Goal: Check status: Check status

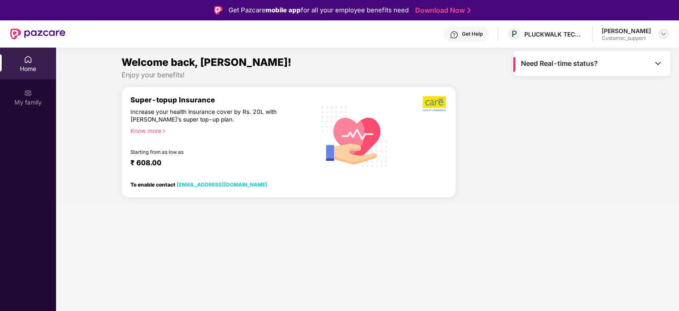
click at [668, 35] on img at bounding box center [664, 34] width 7 height 7
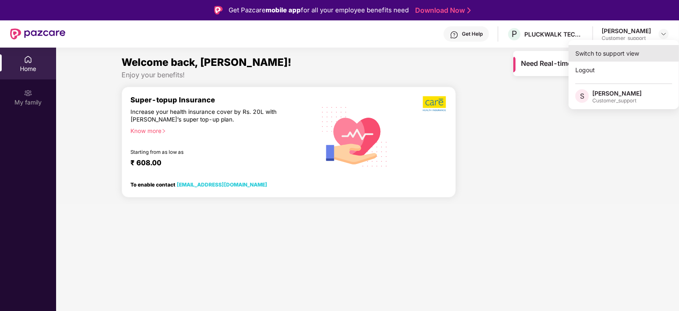
click at [623, 51] on div "Switch to support view" at bounding box center [624, 53] width 111 height 17
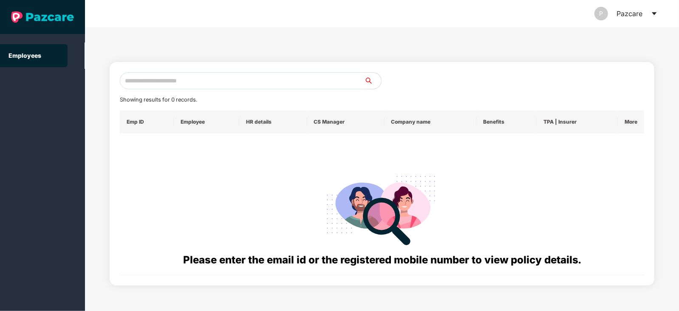
click at [250, 76] on input "text" at bounding box center [242, 80] width 244 height 17
paste input "**********"
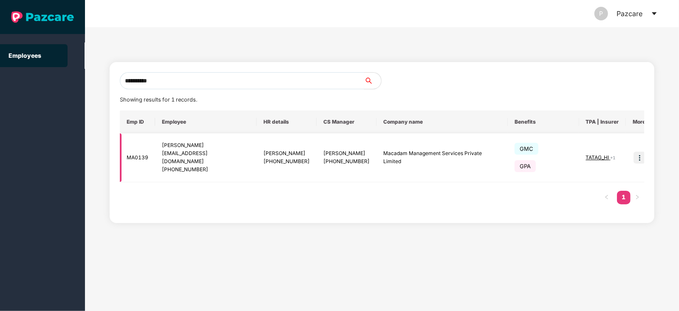
type input "**********"
click at [634, 154] on img at bounding box center [640, 158] width 12 height 12
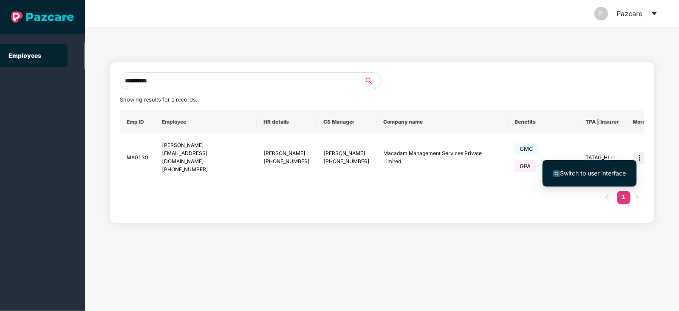
click at [599, 170] on span "Switch to user interface" at bounding box center [593, 173] width 66 height 7
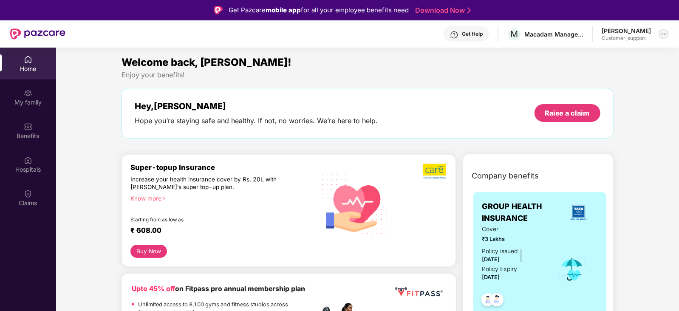
click at [665, 31] on img at bounding box center [664, 34] width 7 height 7
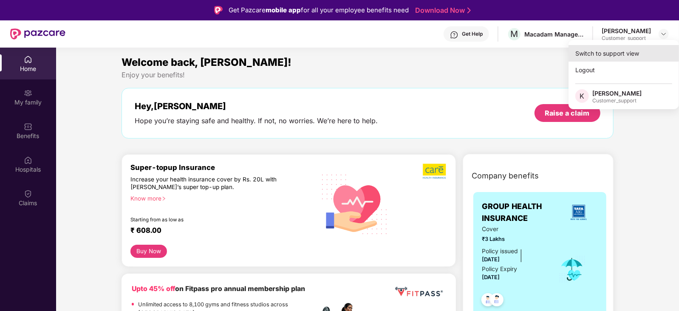
click at [627, 52] on div "Switch to support view" at bounding box center [624, 53] width 111 height 17
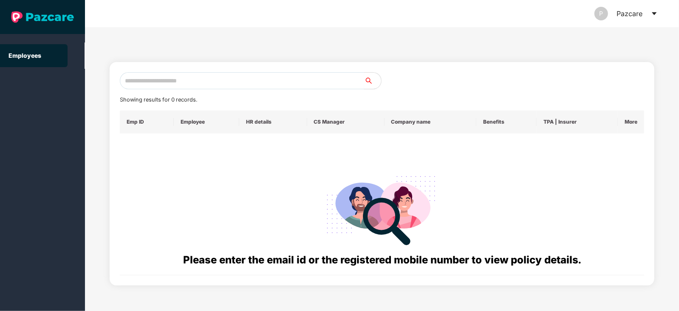
click at [234, 83] on input "text" at bounding box center [242, 80] width 244 height 17
paste input "**********"
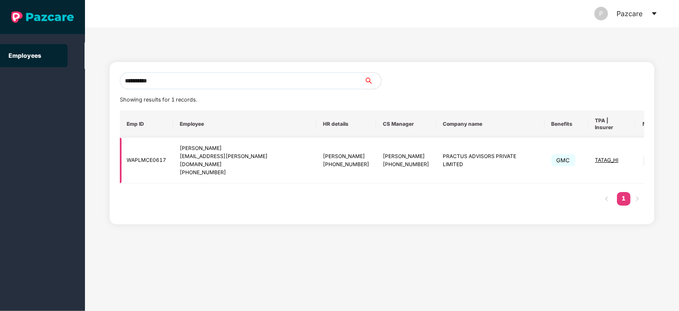
type input "**********"
click at [644, 155] on img at bounding box center [650, 161] width 12 height 12
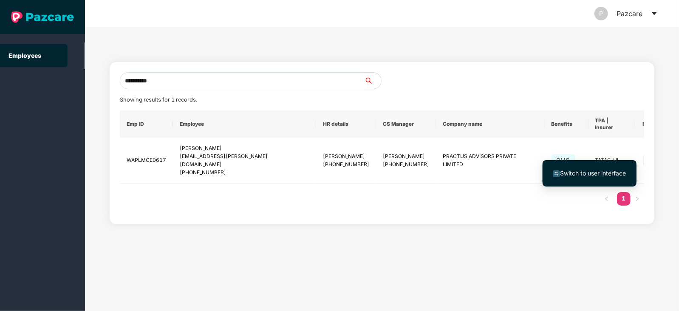
click at [571, 175] on span "Switch to user interface" at bounding box center [593, 173] width 66 height 7
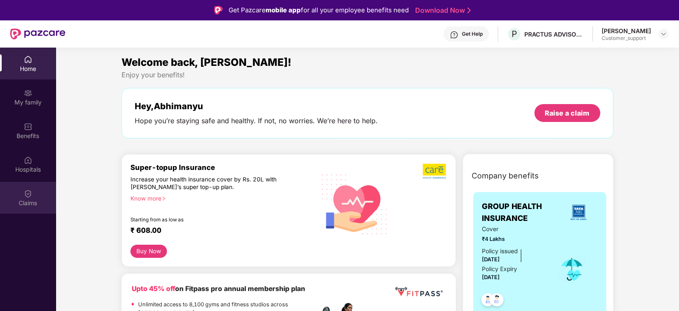
click at [27, 191] on img at bounding box center [28, 194] width 9 height 9
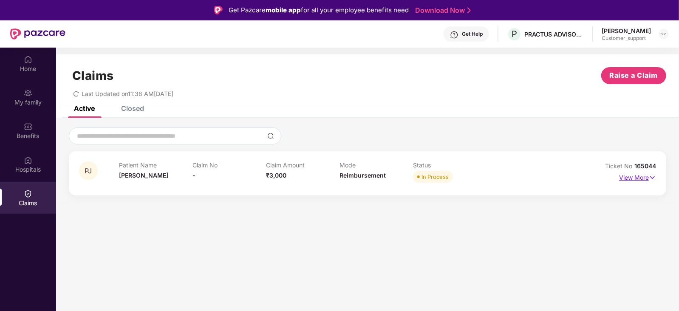
click at [634, 174] on p "View More" at bounding box center [637, 176] width 37 height 11
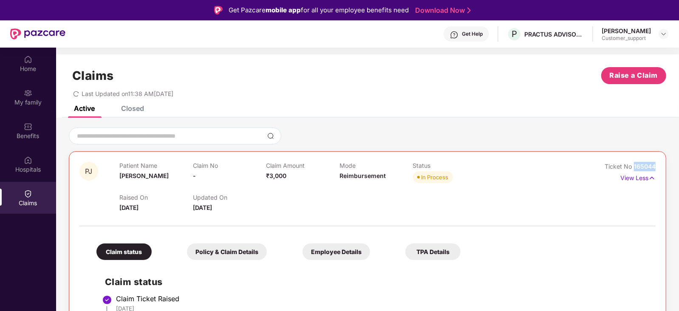
drag, startPoint x: 655, startPoint y: 165, endPoint x: 632, endPoint y: 167, distance: 23.1
click at [632, 167] on div "Ticket No 165044" at bounding box center [630, 166] width 51 height 9
copy span "165044"
click at [668, 34] on div at bounding box center [664, 34] width 10 height 10
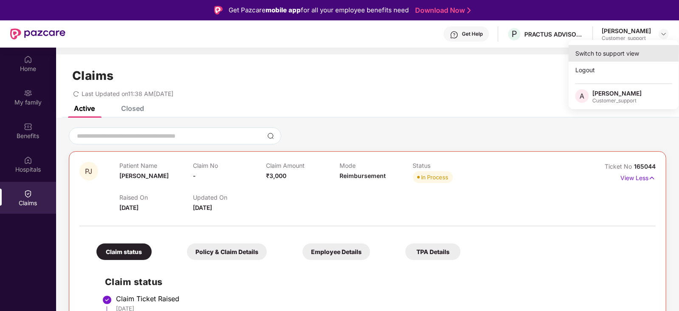
click at [627, 48] on div "Switch to support view" at bounding box center [624, 53] width 111 height 17
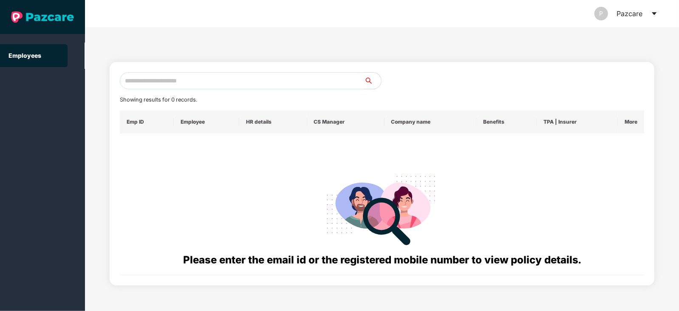
click at [281, 84] on input "text" at bounding box center [242, 80] width 244 height 17
paste input "**********"
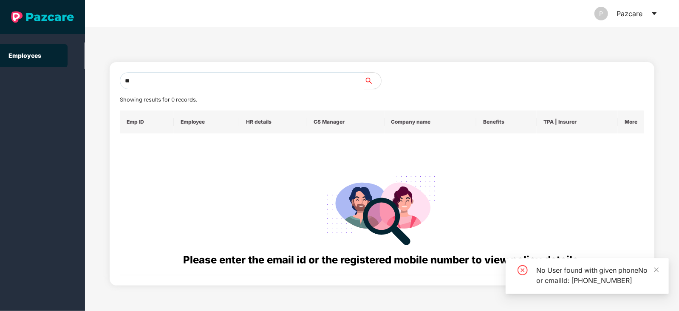
type input "*"
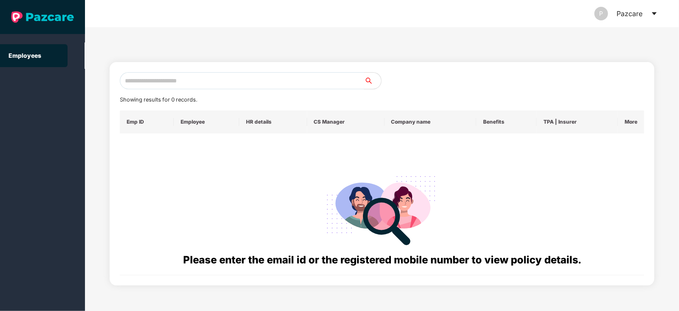
click at [173, 85] on input "text" at bounding box center [242, 80] width 244 height 17
paste input "**********"
type input "**********"
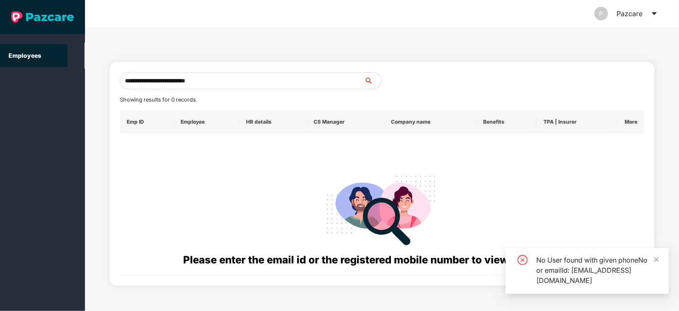
drag, startPoint x: 222, startPoint y: 80, endPoint x: 96, endPoint y: 92, distance: 126.1
click at [96, 92] on div "**********" at bounding box center [382, 169] width 594 height 284
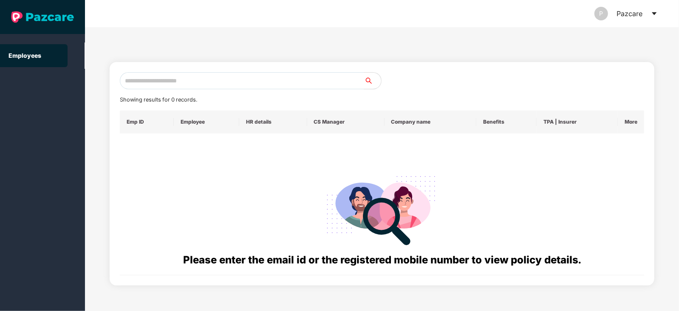
click at [656, 14] on icon "caret-down" at bounding box center [654, 13] width 7 height 7
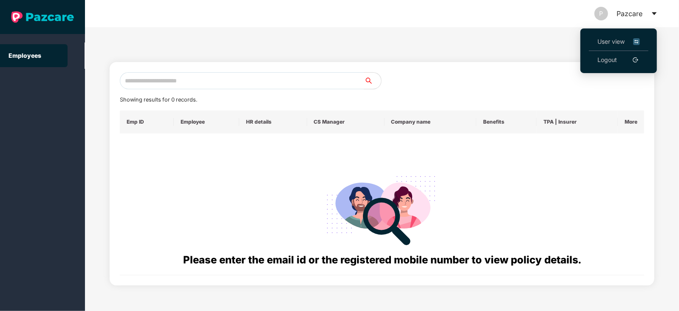
click at [617, 60] on link "Logout" at bounding box center [608, 59] width 20 height 9
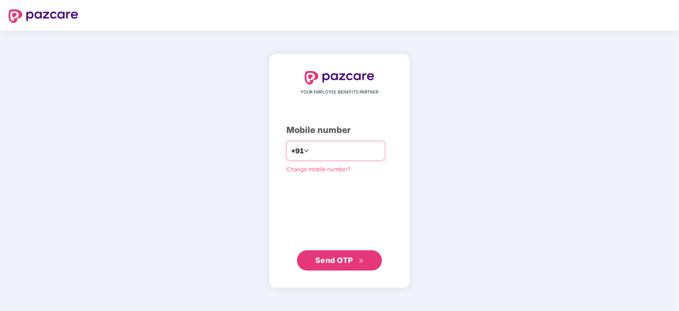
click at [353, 149] on input "number" at bounding box center [346, 151] width 70 height 14
type input "**********"
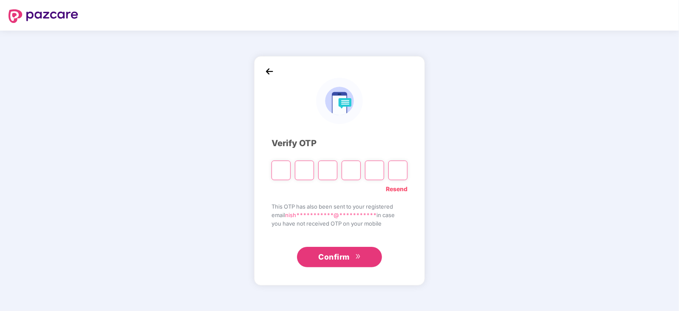
type input "*"
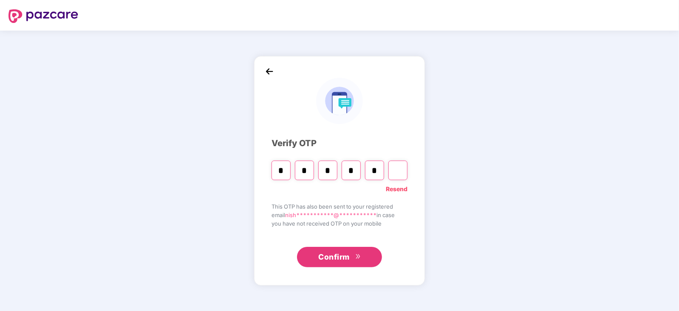
type input "*"
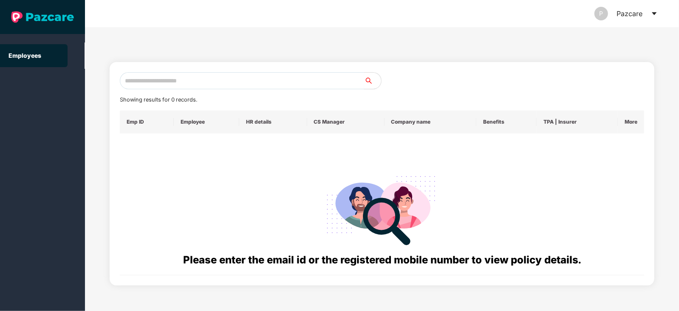
click at [199, 80] on input "text" at bounding box center [242, 80] width 244 height 17
paste input "**********"
type input "**********"
drag, startPoint x: 219, startPoint y: 79, endPoint x: 117, endPoint y: 77, distance: 101.6
click at [117, 77] on div "**********" at bounding box center [382, 174] width 545 height 224
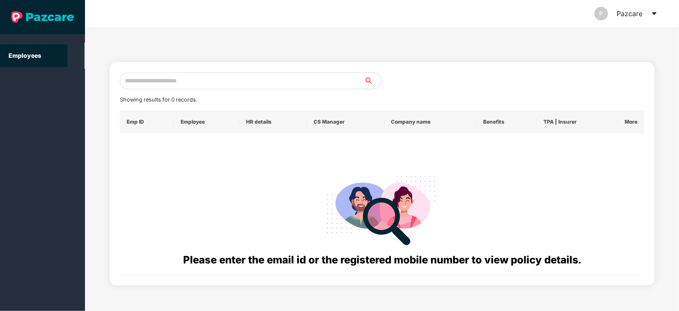
click at [204, 85] on input "text" at bounding box center [242, 80] width 244 height 17
click at [202, 77] on input "text" at bounding box center [242, 80] width 244 height 17
paste input "**********"
type input "**********"
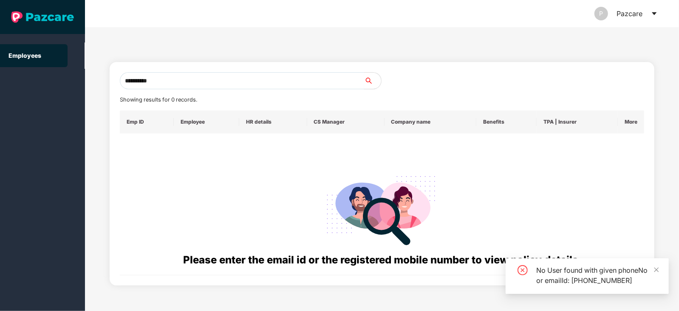
drag, startPoint x: 187, startPoint y: 82, endPoint x: 80, endPoint y: 80, distance: 107.2
click at [80, 80] on section "**********" at bounding box center [339, 155] width 679 height 311
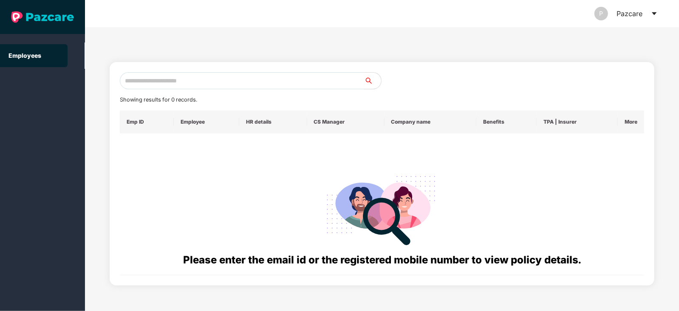
click at [249, 81] on input "text" at bounding box center [242, 80] width 244 height 17
paste input "**********"
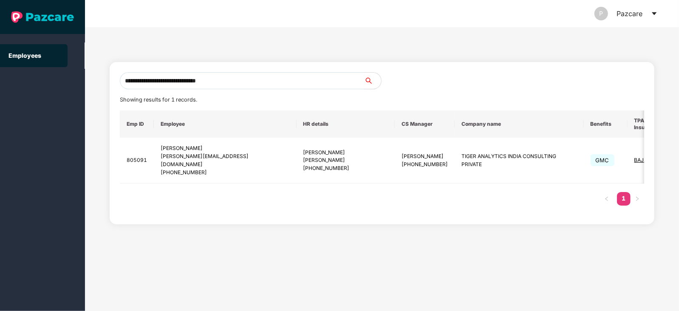
type input "**********"
drag, startPoint x: 239, startPoint y: 78, endPoint x: 68, endPoint y: 94, distance: 171.3
click at [68, 94] on section "**********" at bounding box center [339, 155] width 679 height 311
paste input "**********"
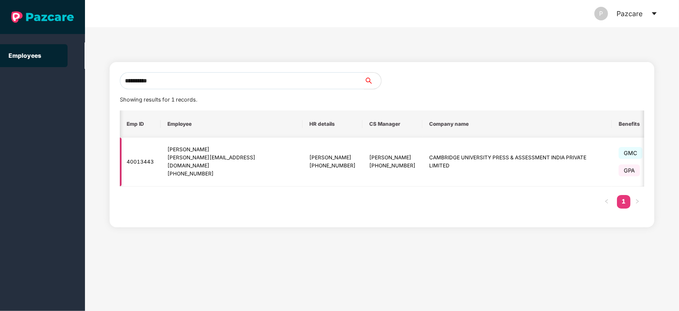
scroll to position [0, 54]
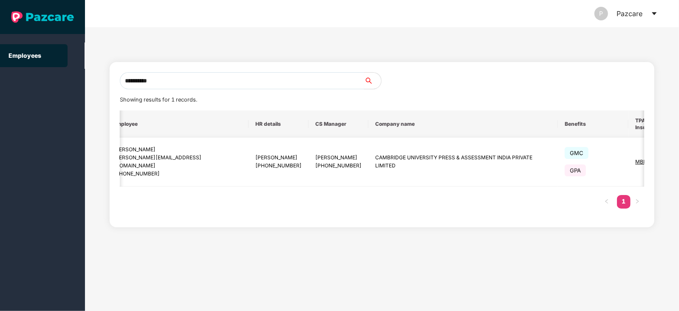
type input "**********"
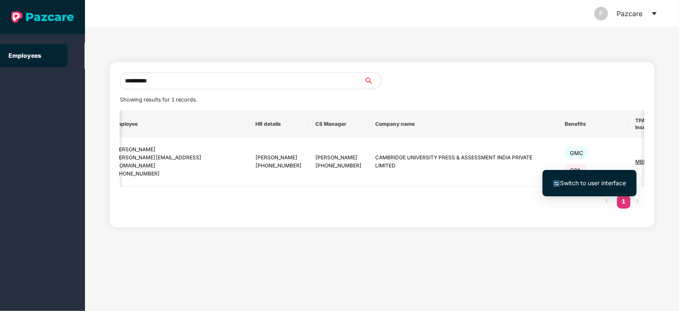
click at [585, 180] on span "Switch to user interface" at bounding box center [593, 182] width 66 height 7
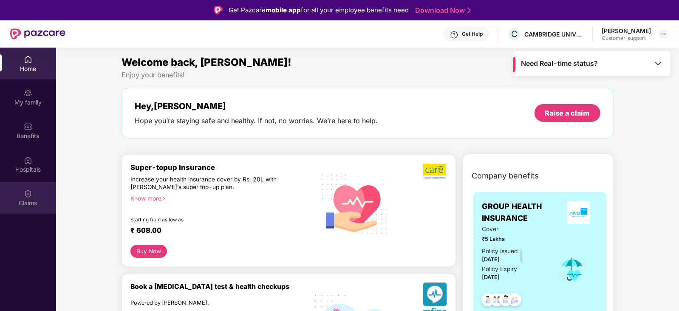
click at [34, 189] on div "Claims" at bounding box center [28, 198] width 56 height 32
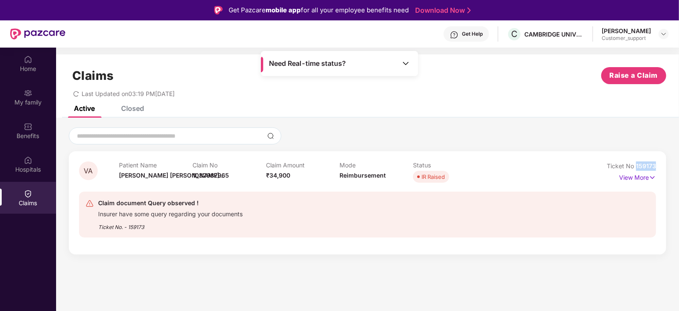
drag, startPoint x: 657, startPoint y: 165, endPoint x: 634, endPoint y: 165, distance: 22.5
click at [634, 165] on div "VA Patient Name [PERSON_NAME] [PERSON_NAME]... Claim No 1032987965 Claim Amount…" at bounding box center [368, 202] width 598 height 103
copy span "159173"
click at [652, 179] on img at bounding box center [652, 177] width 7 height 9
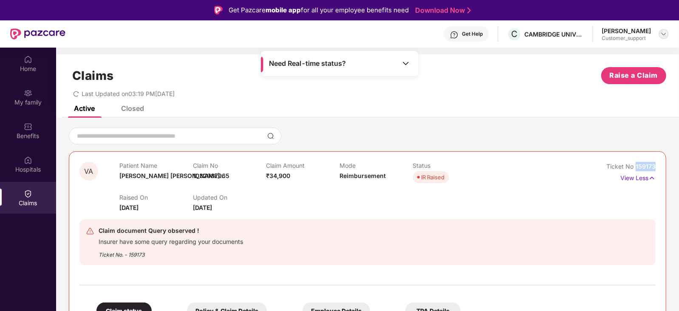
click at [663, 37] on img at bounding box center [664, 34] width 7 height 7
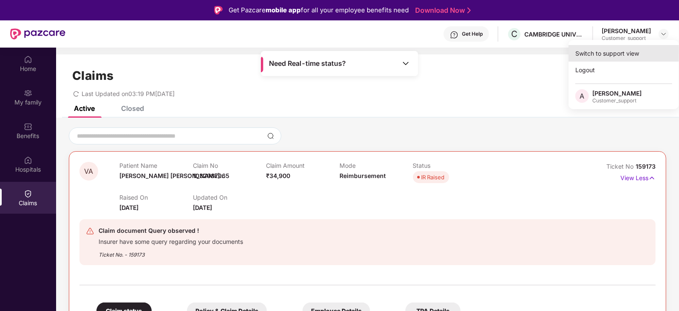
click at [620, 58] on div "Switch to support view" at bounding box center [624, 53] width 111 height 17
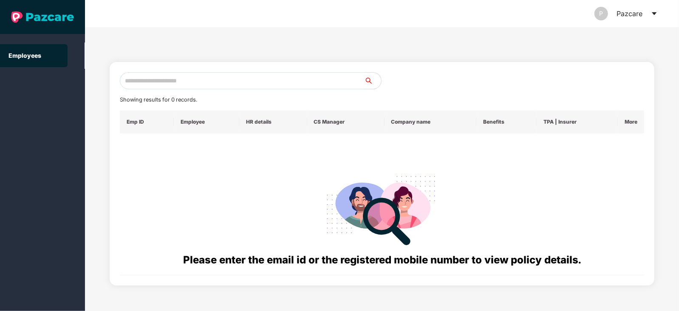
click at [278, 82] on input "text" at bounding box center [242, 80] width 244 height 17
paste input "**********"
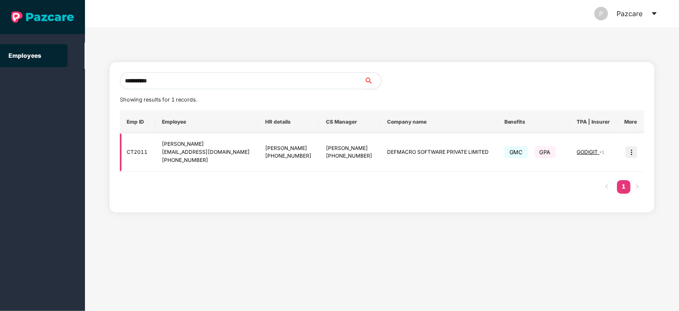
type input "**********"
click at [631, 152] on img at bounding box center [632, 152] width 12 height 12
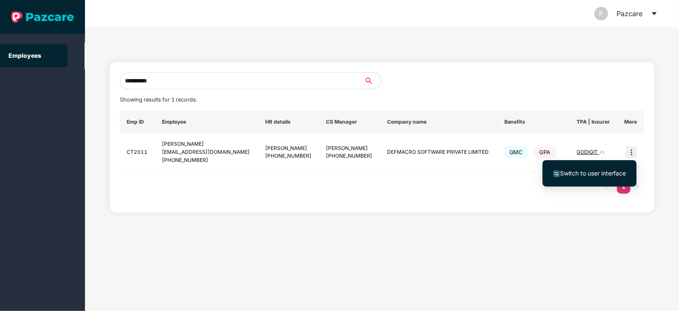
click at [594, 177] on span "Switch to user interface" at bounding box center [590, 173] width 73 height 9
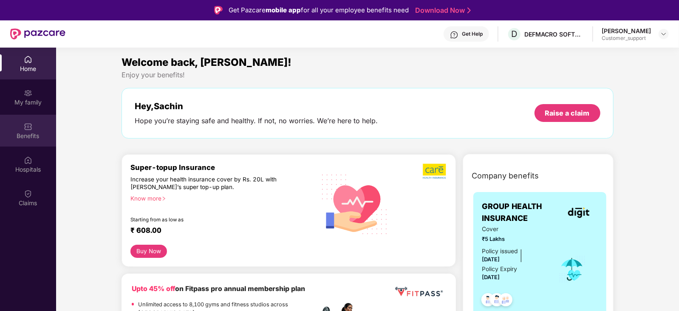
click at [26, 127] on img at bounding box center [28, 126] width 9 height 9
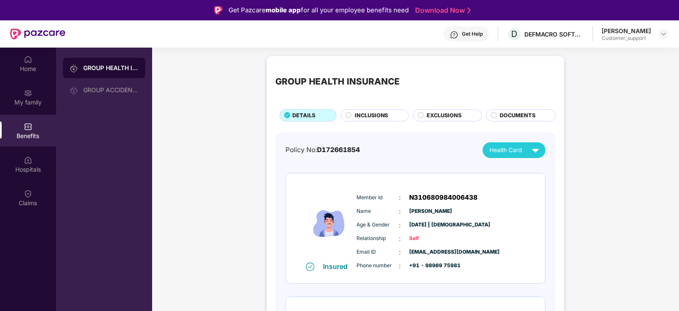
click at [367, 111] on span "INCLUSIONS" at bounding box center [372, 115] width 34 height 9
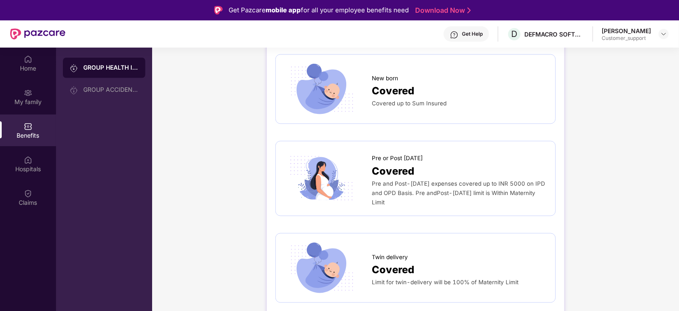
scroll to position [1028, 0]
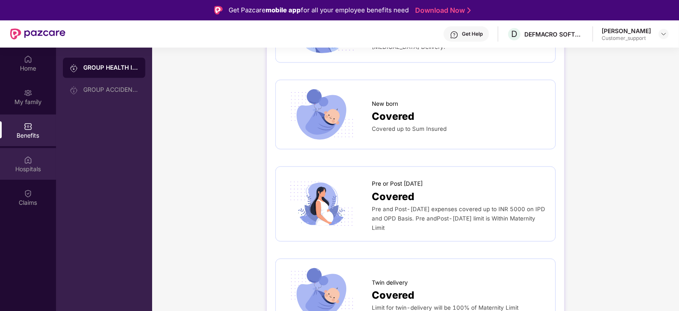
click at [28, 161] on img at bounding box center [28, 160] width 9 height 9
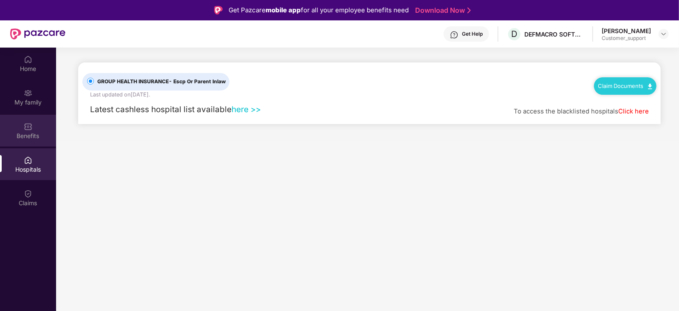
click at [34, 132] on div "Benefits" at bounding box center [28, 136] width 56 height 9
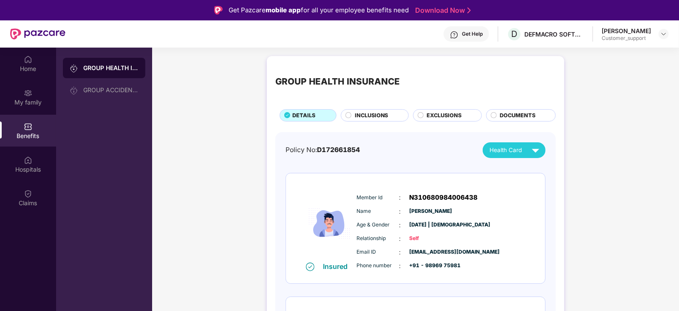
click at [369, 114] on span "INCLUSIONS" at bounding box center [372, 115] width 34 height 9
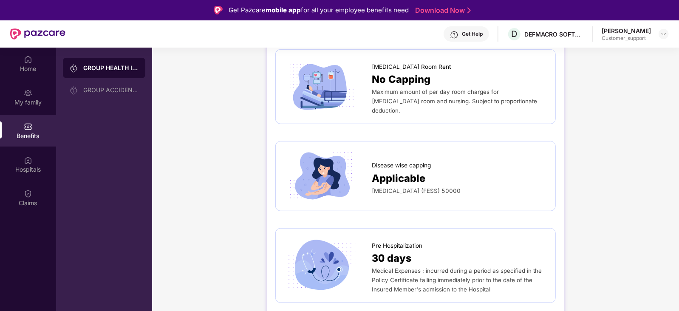
scroll to position [263, 0]
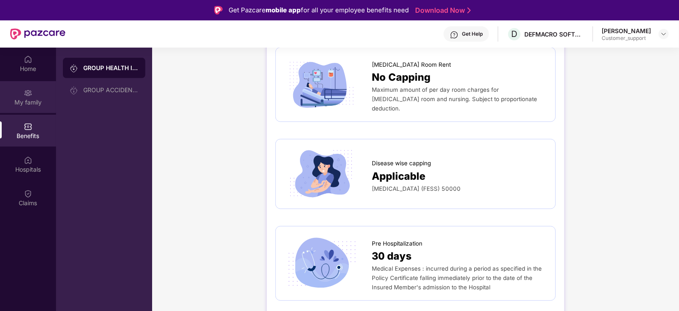
click at [30, 100] on div "My family" at bounding box center [28, 102] width 56 height 9
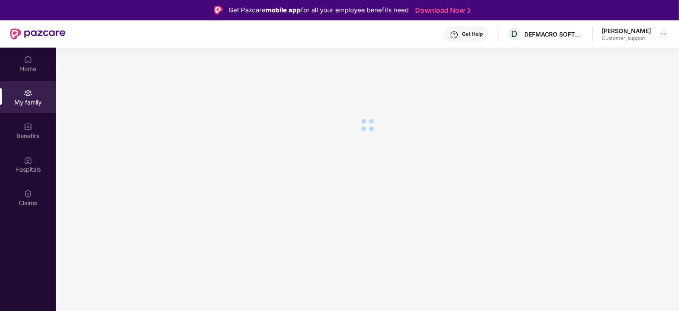
scroll to position [0, 0]
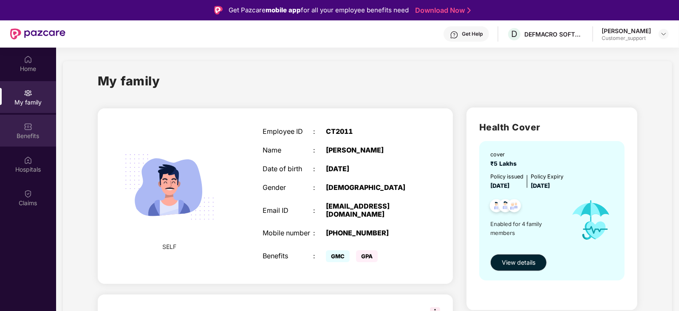
click at [27, 128] on img at bounding box center [28, 126] width 9 height 9
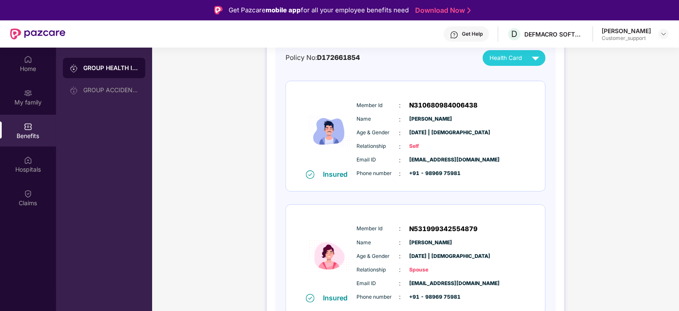
scroll to position [127, 0]
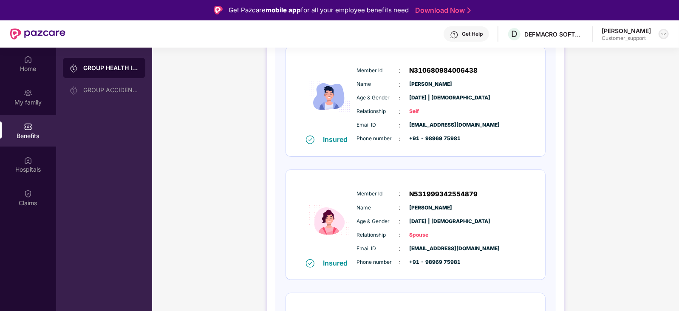
click at [664, 36] on img at bounding box center [664, 34] width 7 height 7
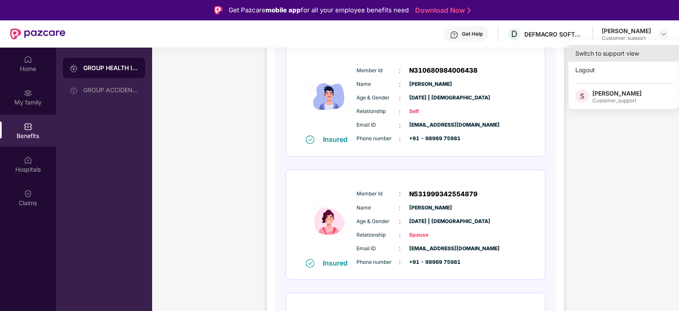
click at [634, 50] on div "Switch to support view" at bounding box center [624, 53] width 111 height 17
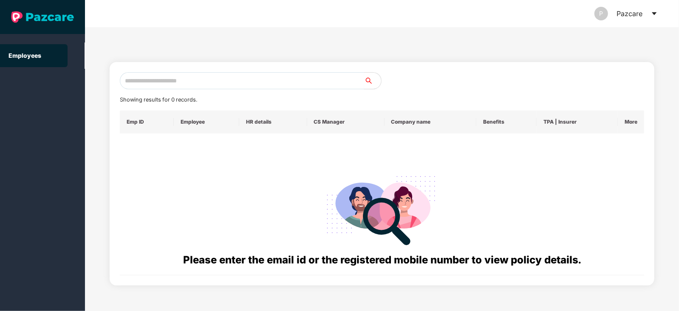
click at [304, 75] on input "text" at bounding box center [242, 80] width 244 height 17
paste input "**********"
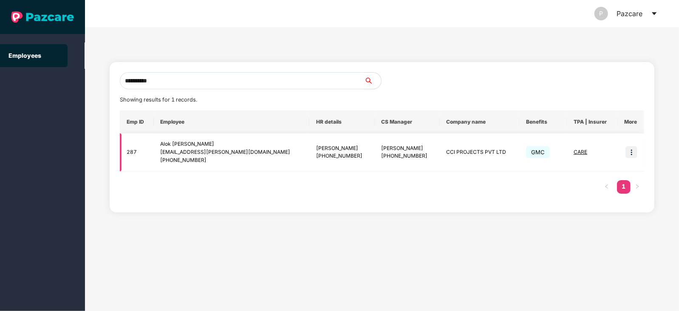
type input "**********"
click at [633, 151] on img at bounding box center [632, 152] width 12 height 12
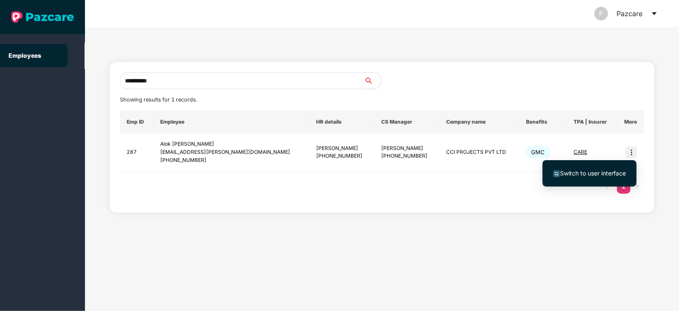
click at [602, 170] on span "Switch to user interface" at bounding box center [593, 173] width 66 height 7
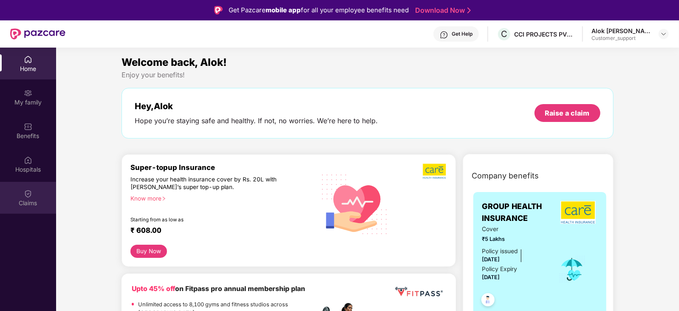
click at [32, 190] on div "Claims" at bounding box center [28, 198] width 56 height 32
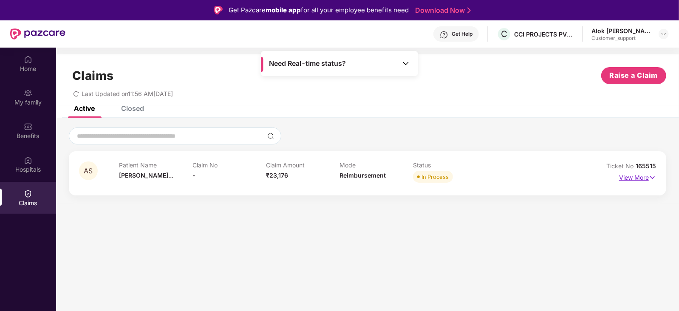
click at [627, 179] on p "View More" at bounding box center [637, 176] width 37 height 11
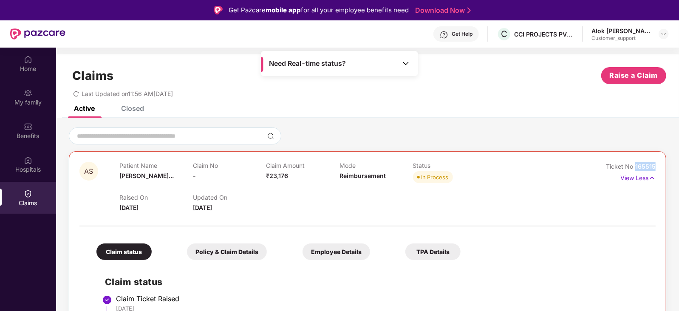
drag, startPoint x: 656, startPoint y: 166, endPoint x: 632, endPoint y: 170, distance: 24.9
copy span "165515"
click at [291, 197] on div "Raised On [DATE] Updated On [DATE]" at bounding box center [339, 198] width 440 height 27
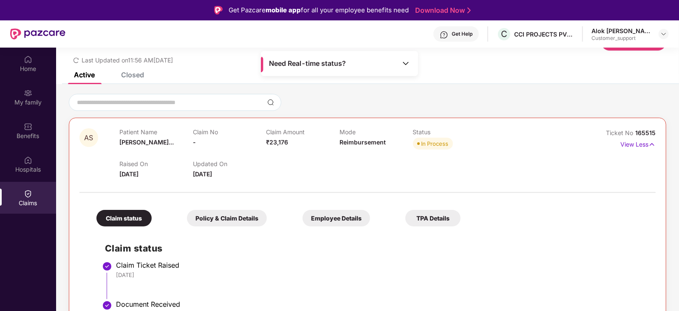
scroll to position [0, 0]
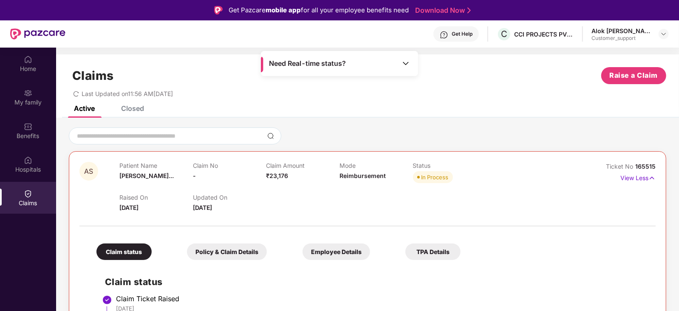
drag, startPoint x: 119, startPoint y: 163, endPoint x: 250, endPoint y: 211, distance: 139.5
click at [250, 211] on div "AS Patient Name [PERSON_NAME]... Claim No - Claim Amount ₹23,176 Mode Reimburse…" at bounding box center [320, 187] width 480 height 51
click at [250, 211] on div "Updated On [DATE]" at bounding box center [230, 203] width 74 height 19
click at [647, 175] on p "View Less" at bounding box center [638, 176] width 35 height 11
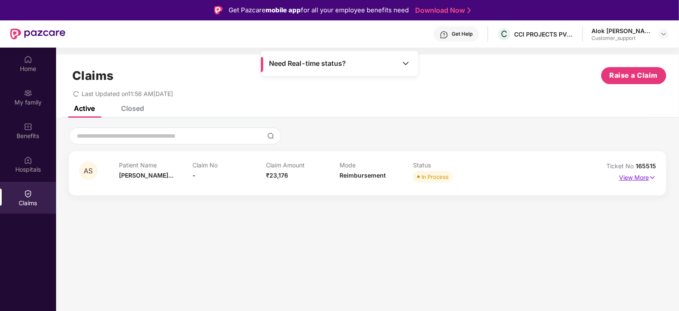
click at [643, 176] on p "View More" at bounding box center [637, 176] width 37 height 11
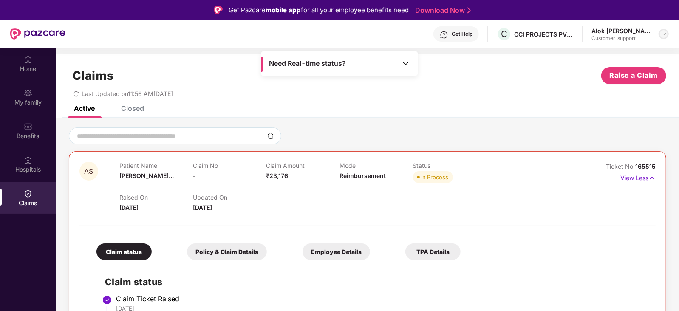
click at [663, 31] on img at bounding box center [664, 34] width 7 height 7
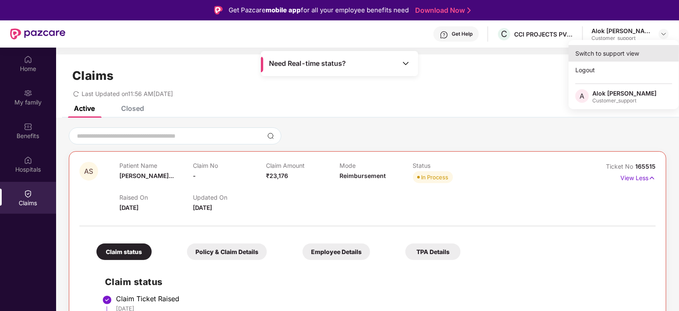
click at [629, 48] on div "Switch to support view" at bounding box center [624, 53] width 111 height 17
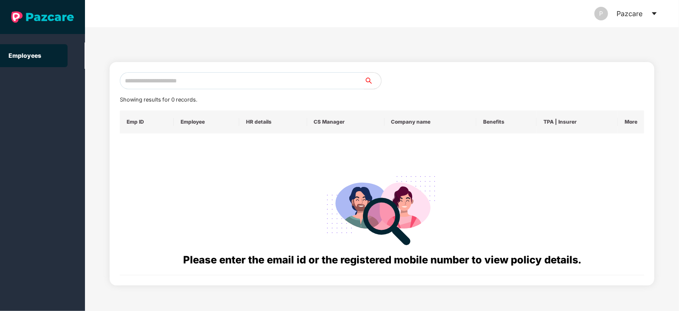
click at [244, 79] on input "text" at bounding box center [242, 80] width 244 height 17
paste input "**********"
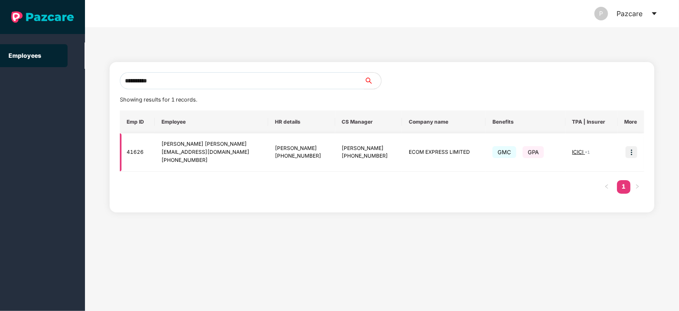
type input "**********"
click at [629, 150] on img at bounding box center [632, 152] width 12 height 12
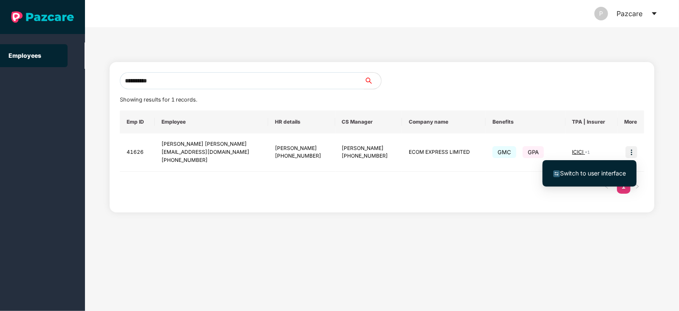
click at [605, 171] on span "Switch to user interface" at bounding box center [593, 173] width 66 height 7
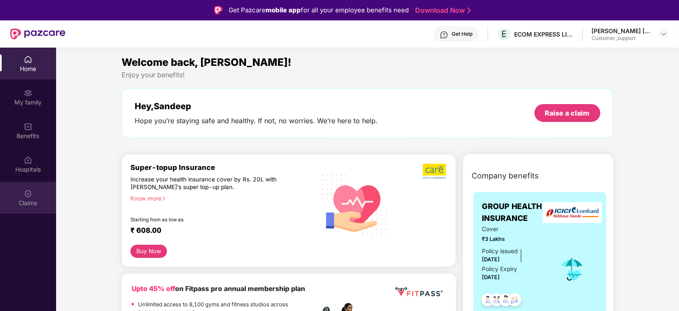
click at [24, 196] on img at bounding box center [28, 194] width 9 height 9
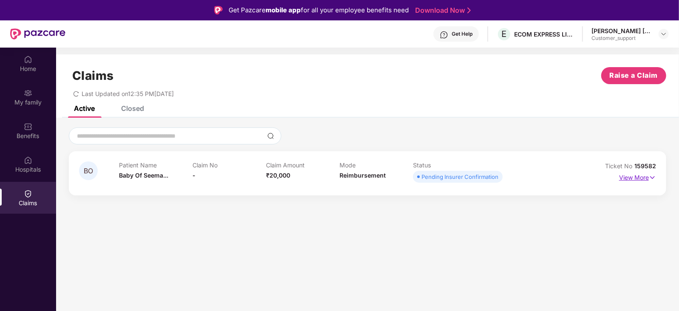
click at [643, 177] on p "View More" at bounding box center [637, 176] width 37 height 11
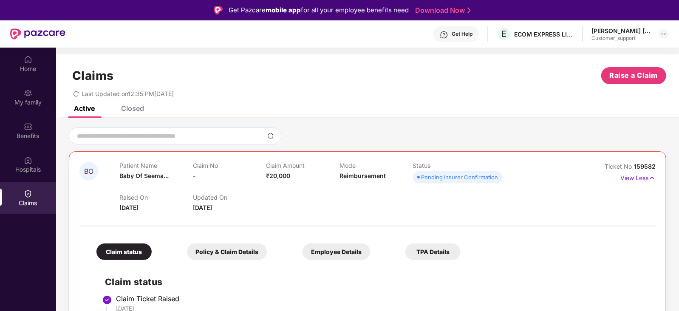
click at [142, 108] on div "Closed" at bounding box center [132, 108] width 23 height 9
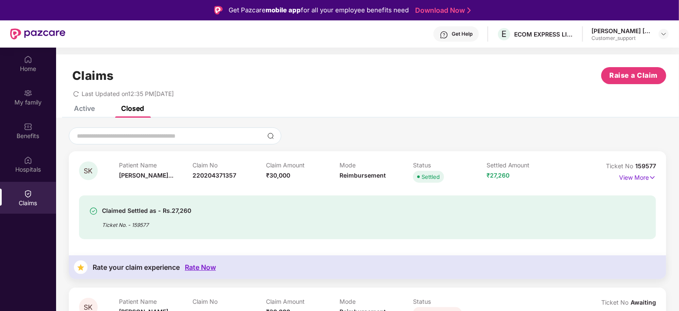
click at [89, 109] on div "Active" at bounding box center [84, 108] width 21 height 9
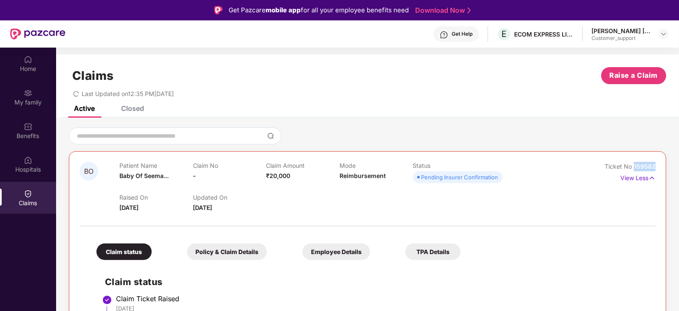
drag, startPoint x: 656, startPoint y: 165, endPoint x: 633, endPoint y: 167, distance: 23.4
click at [633, 167] on div "BO Patient Name Baby Of Seema... Claim No - Claim Amount ₹20,000 Mode Reimburse…" at bounding box center [368, 298] width 598 height 295
copy span "159582"
click at [389, 200] on div "Raised On [DATE] Updated On [DATE]" at bounding box center [339, 198] width 440 height 27
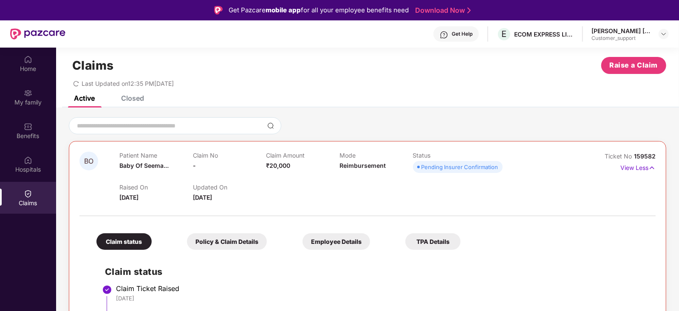
scroll to position [9, 0]
click at [131, 98] on div "Closed" at bounding box center [132, 99] width 23 height 9
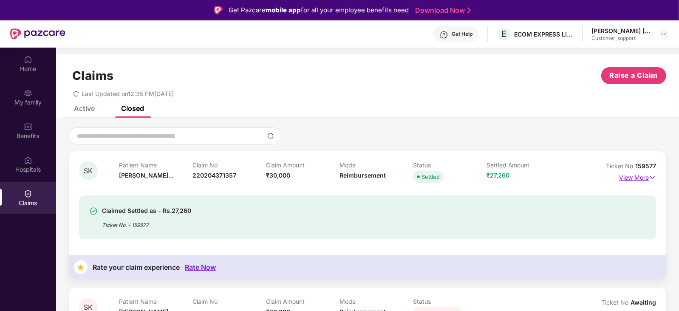
click at [634, 180] on p "View More" at bounding box center [637, 176] width 37 height 11
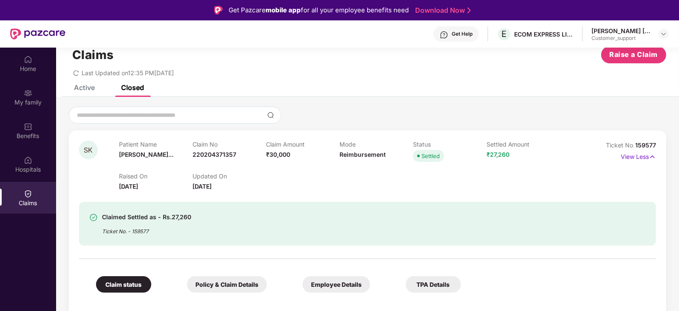
scroll to position [22, 0]
click at [90, 89] on div "Active" at bounding box center [84, 86] width 21 height 9
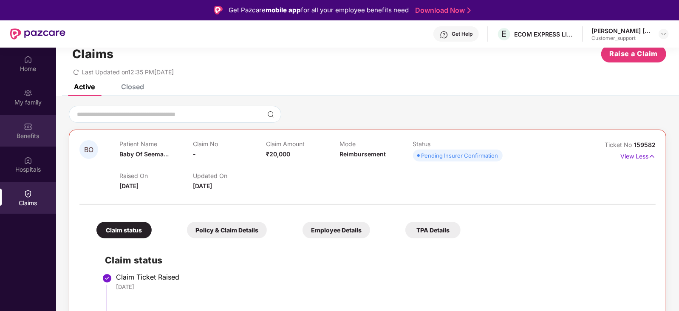
click at [28, 125] on img at bounding box center [28, 126] width 9 height 9
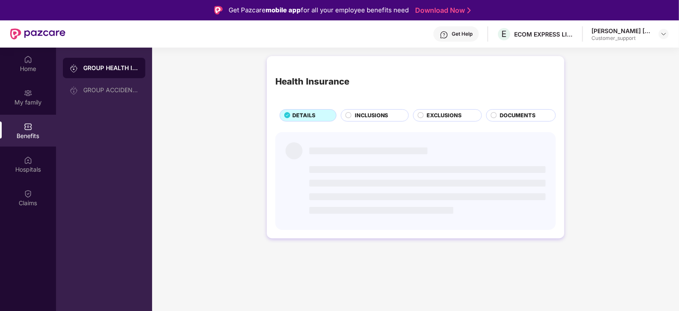
scroll to position [0, 0]
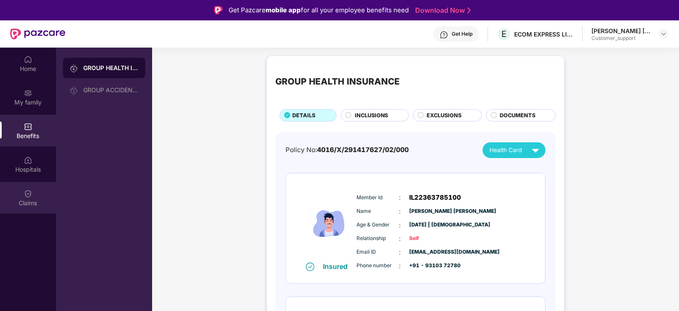
click at [30, 205] on div "Claims" at bounding box center [28, 203] width 56 height 9
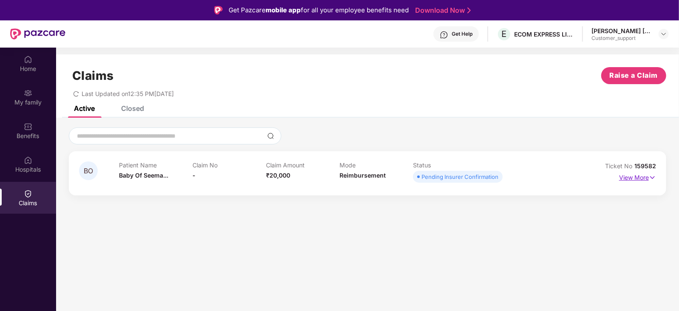
click at [635, 178] on p "View More" at bounding box center [637, 176] width 37 height 11
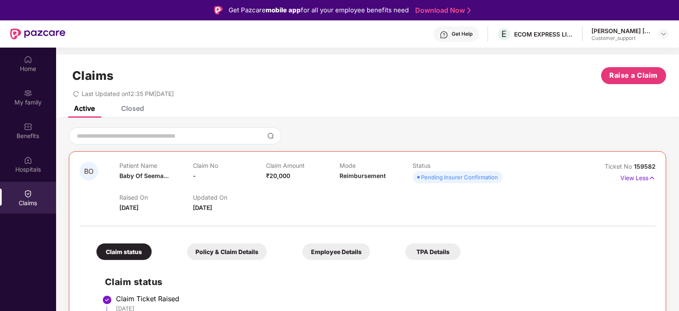
click at [455, 35] on div "Get Help" at bounding box center [462, 34] width 21 height 7
click at [352, 69] on div "Claims Raise a Claim" at bounding box center [368, 75] width 598 height 17
click at [459, 39] on div "Get Help" at bounding box center [456, 33] width 45 height 15
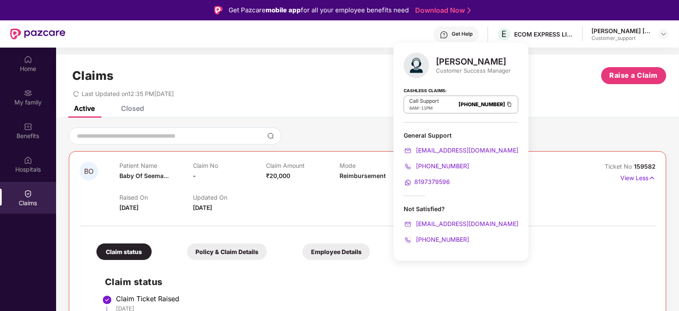
click at [253, 172] on div "Claim No -" at bounding box center [230, 173] width 74 height 23
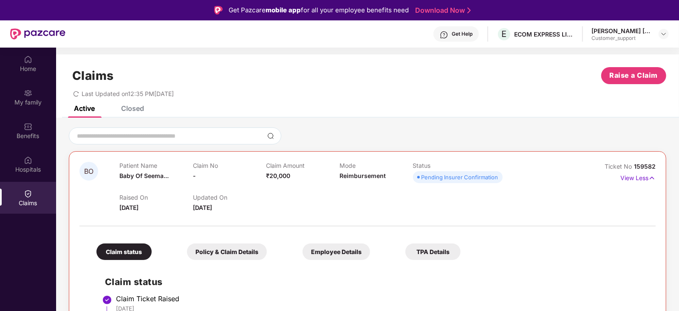
click at [130, 109] on div "Closed" at bounding box center [132, 108] width 23 height 9
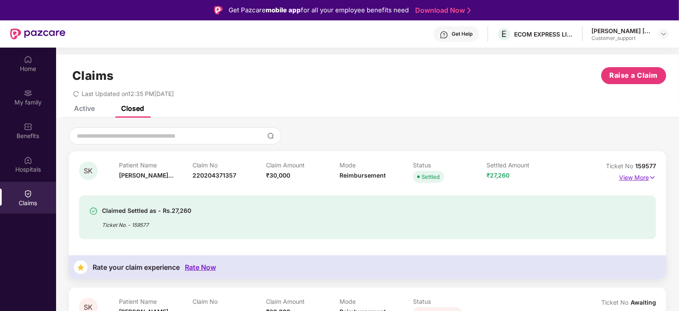
click at [639, 179] on p "View More" at bounding box center [637, 176] width 37 height 11
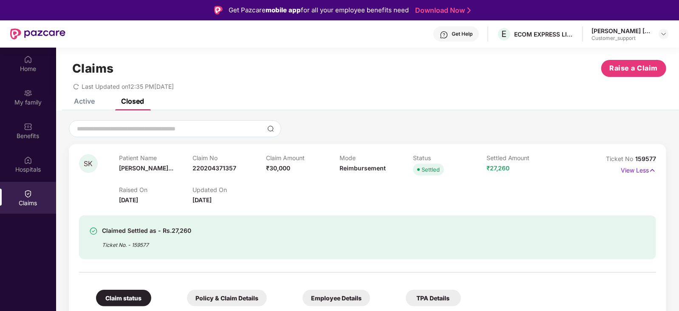
scroll to position [11, 0]
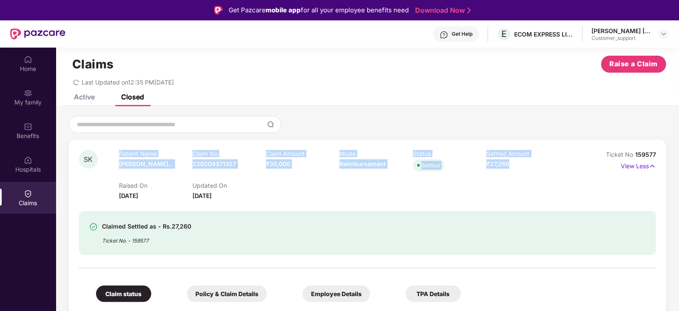
drag, startPoint x: 118, startPoint y: 154, endPoint x: 539, endPoint y: 165, distance: 421.5
click at [539, 165] on div "SK Patient Name [PERSON_NAME]... Claim No 220204371357 Claim Amount ₹30,000 Mod…" at bounding box center [319, 175] width 481 height 51
click at [539, 165] on div "Settled Amount ₹27,260" at bounding box center [524, 161] width 74 height 23
drag, startPoint x: 516, startPoint y: 164, endPoint x: 93, endPoint y: 153, distance: 423.2
click at [93, 153] on div "SK Patient Name [PERSON_NAME]... Claim No 220204371357 Claim Amount ₹30,000 Mod…" at bounding box center [319, 175] width 481 height 51
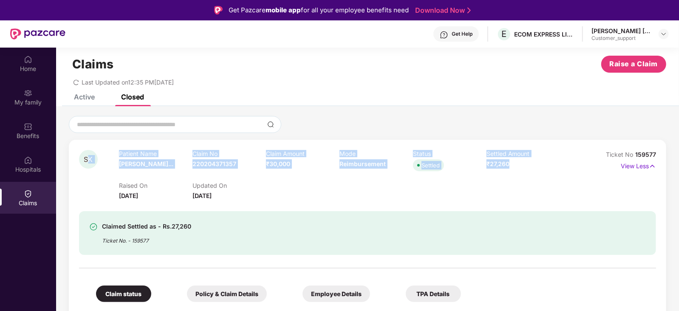
click at [104, 153] on div "SK" at bounding box center [99, 175] width 40 height 51
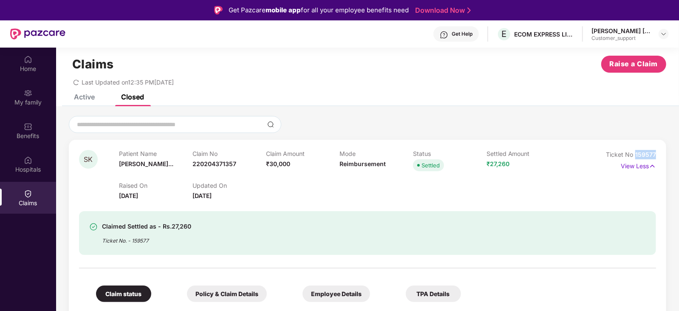
drag, startPoint x: 657, startPoint y: 152, endPoint x: 635, endPoint y: 154, distance: 21.8
copy span "159577"
click at [378, 192] on div "Raised On [DATE] Updated On [DATE]" at bounding box center [339, 186] width 441 height 27
click at [78, 99] on div "Active" at bounding box center [84, 97] width 21 height 9
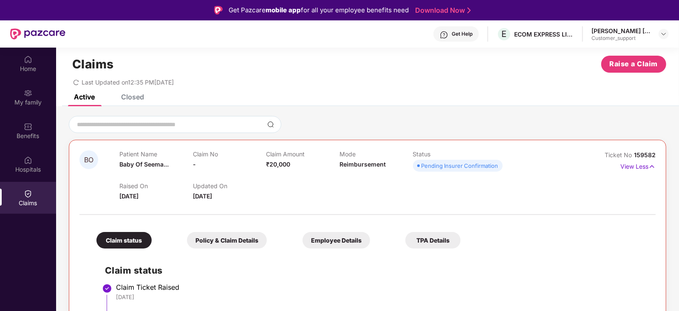
click at [141, 98] on div "Closed" at bounding box center [132, 97] width 23 height 9
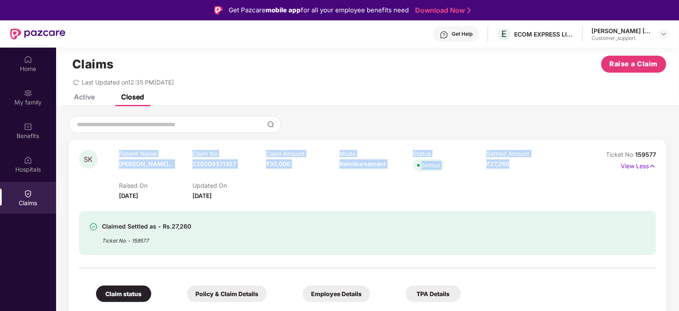
drag, startPoint x: 119, startPoint y: 150, endPoint x: 547, endPoint y: 165, distance: 428.8
click at [547, 165] on div "SK Patient Name [PERSON_NAME]... Claim No 220204371357 Claim Amount ₹30,000 Mod…" at bounding box center [319, 175] width 481 height 51
click at [547, 165] on div "Settled Amount ₹27,260" at bounding box center [524, 161] width 74 height 23
drag, startPoint x: 513, startPoint y: 165, endPoint x: 106, endPoint y: 150, distance: 406.7
click at [106, 150] on div "SK Patient Name [PERSON_NAME]... Claim No 220204371357 Claim Amount ₹30,000 Mod…" at bounding box center [319, 175] width 481 height 51
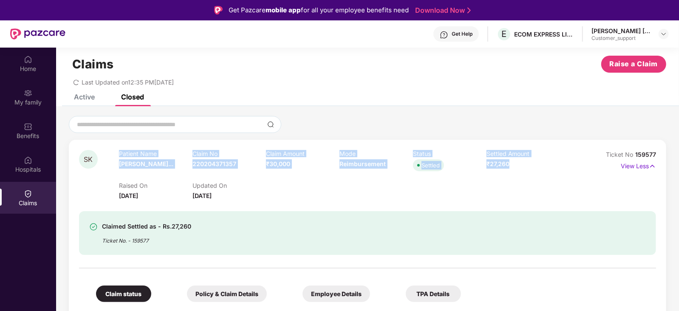
click at [139, 151] on p "Patient Name" at bounding box center [156, 153] width 74 height 7
drag, startPoint x: 116, startPoint y: 153, endPoint x: 527, endPoint y: 160, distance: 410.8
click at [527, 160] on div "SK Patient Name [PERSON_NAME]... Claim No 220204371357 Claim Amount ₹30,000 Mod…" at bounding box center [319, 175] width 481 height 51
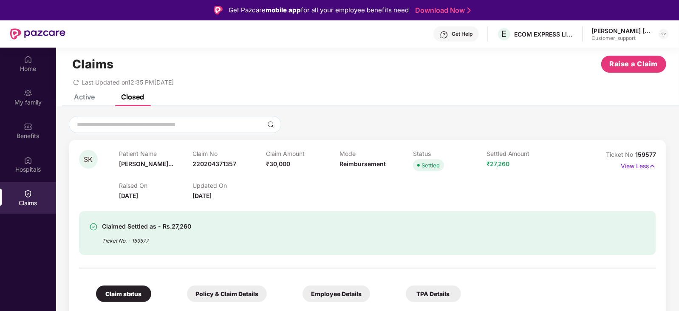
click at [77, 97] on div "Active" at bounding box center [84, 97] width 21 height 9
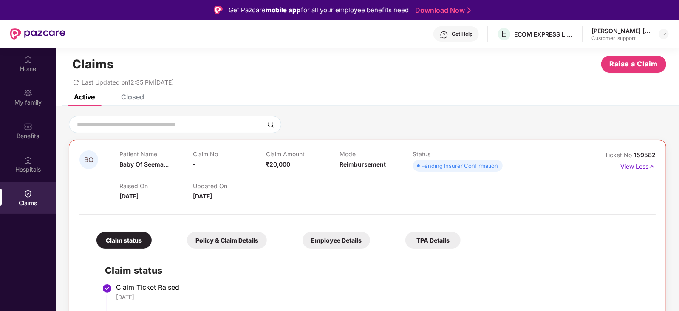
click at [125, 94] on div "Closed" at bounding box center [132, 97] width 23 height 9
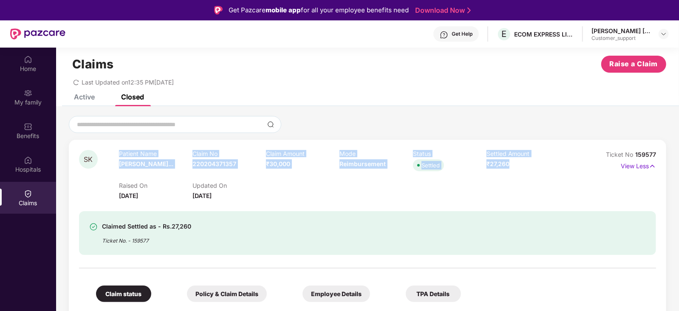
drag, startPoint x: 513, startPoint y: 167, endPoint x: 95, endPoint y: 147, distance: 418.4
click at [152, 153] on p "Patient Name" at bounding box center [156, 153] width 74 height 7
drag, startPoint x: 117, startPoint y: 152, endPoint x: 517, endPoint y: 169, distance: 400.9
click at [517, 169] on div "SK Patient Name [PERSON_NAME]... Claim No 220204371357 Claim Amount ₹30,000 Mod…" at bounding box center [319, 175] width 481 height 51
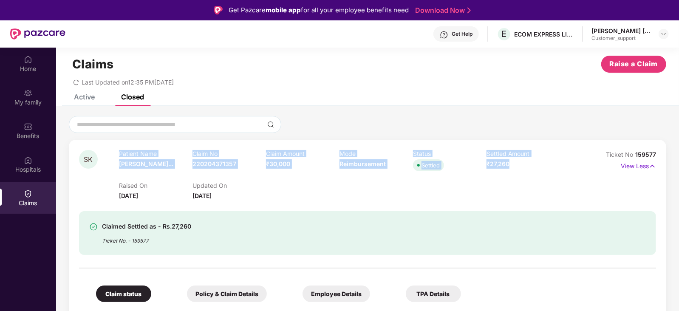
click at [517, 169] on div "Settled Amount ₹27,260" at bounding box center [524, 161] width 74 height 23
drag, startPoint x: 511, startPoint y: 165, endPoint x: 298, endPoint y: 160, distance: 213.1
click at [298, 160] on div "Patient Name [PERSON_NAME]... Claim No 220204371357 Claim Amount ₹30,000 Mode R…" at bounding box center [339, 161] width 441 height 23
click at [298, 160] on div "Claim Amount ₹30,000" at bounding box center [303, 161] width 74 height 23
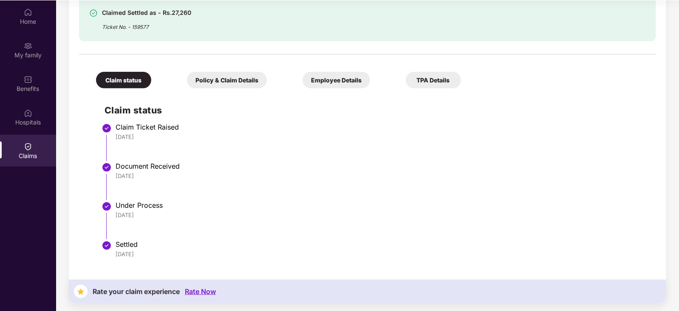
scroll to position [0, 0]
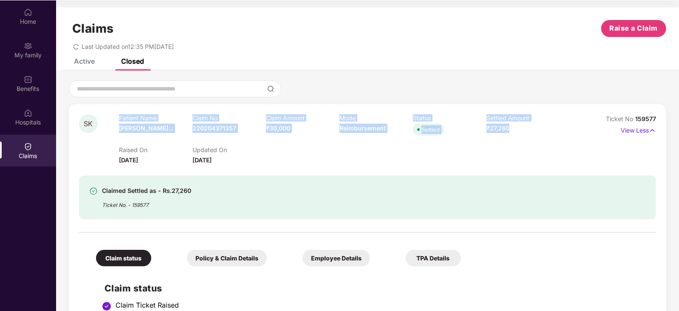
drag, startPoint x: 119, startPoint y: 117, endPoint x: 523, endPoint y: 126, distance: 404.0
click at [523, 126] on div "Patient Name [PERSON_NAME]... Claim No 220204371357 Claim Amount ₹30,000 Mode R…" at bounding box center [339, 125] width 441 height 23
click at [514, 127] on div "Settled Amount ₹27,260" at bounding box center [524, 125] width 74 height 23
drag, startPoint x: 511, startPoint y: 128, endPoint x: 99, endPoint y: 116, distance: 413.0
click at [99, 116] on div "SK Patient Name [PERSON_NAME]... Claim No 220204371357 Claim Amount ₹30,000 Mod…" at bounding box center [319, 139] width 481 height 51
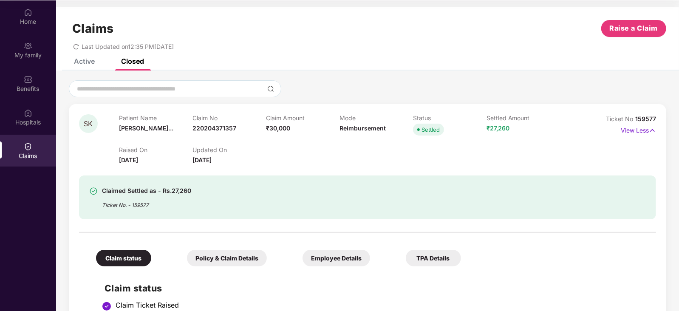
click at [460, 166] on div "Claimed Settled as - Rs.27,260 Ticket No. - 159577" at bounding box center [367, 192] width 577 height 54
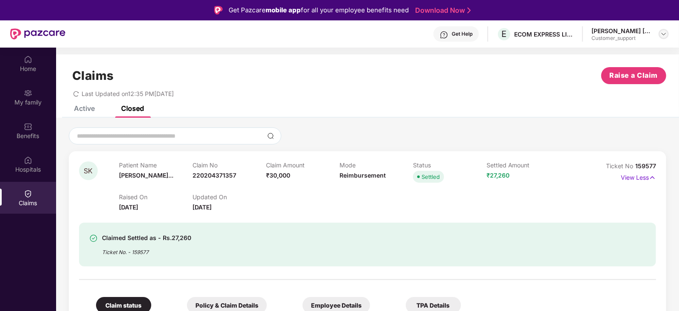
click at [669, 34] on div at bounding box center [664, 34] width 10 height 10
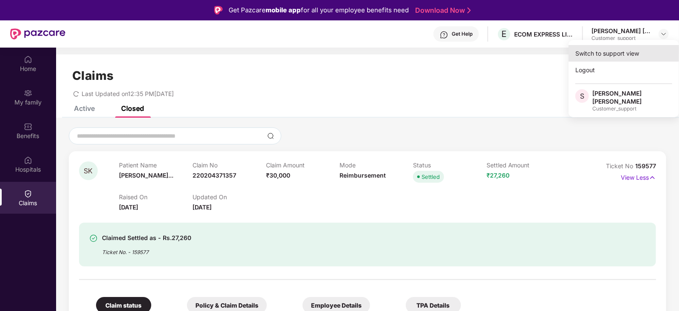
click at [612, 49] on div "Switch to support view" at bounding box center [624, 53] width 111 height 17
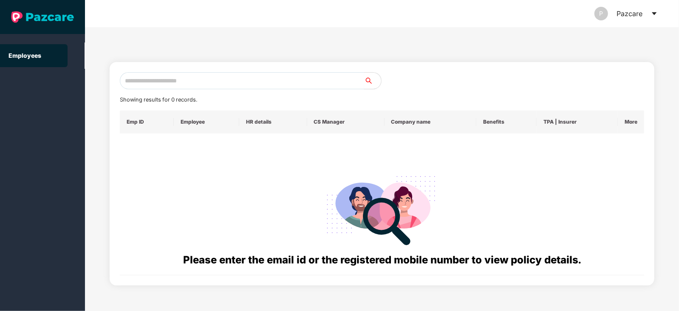
click at [217, 79] on input "text" at bounding box center [242, 80] width 244 height 17
paste input "**********"
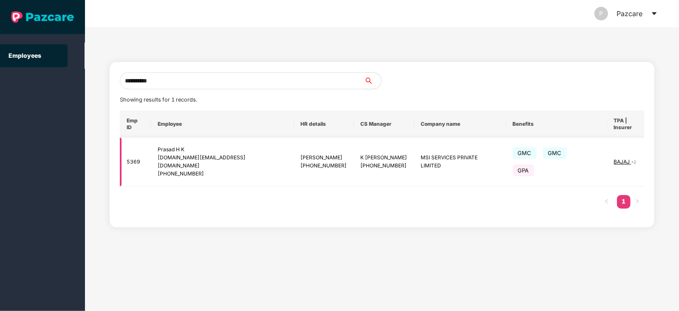
type input "**********"
click at [663, 156] on img at bounding box center [669, 162] width 12 height 12
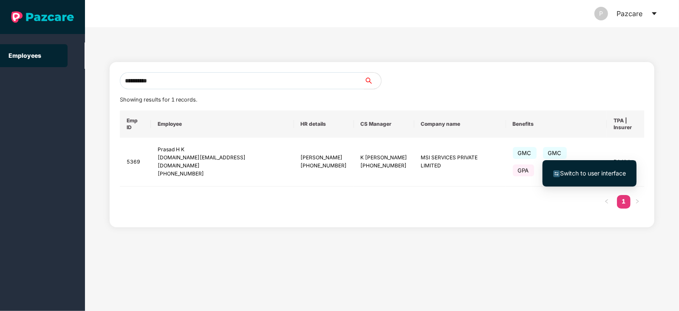
click at [584, 173] on span "Switch to user interface" at bounding box center [593, 173] width 66 height 7
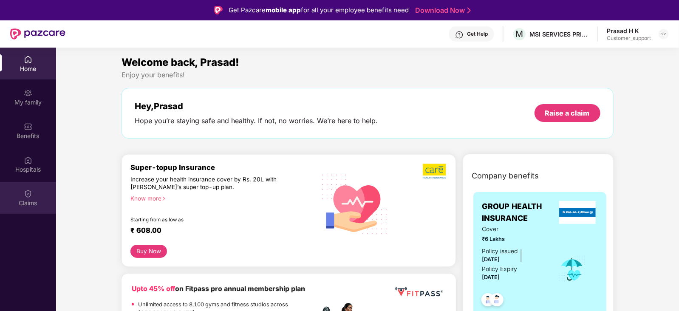
click at [30, 187] on div "Claims" at bounding box center [28, 198] width 56 height 32
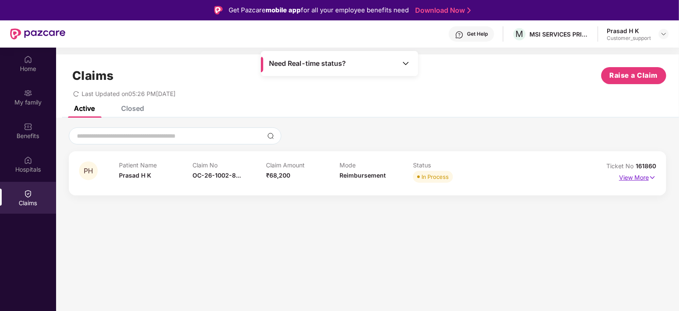
click at [624, 176] on p "View More" at bounding box center [637, 176] width 37 height 11
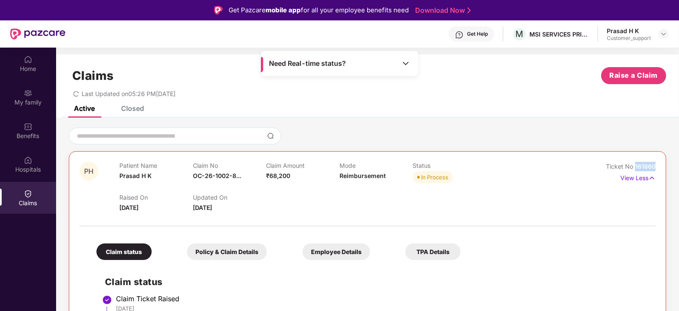
drag, startPoint x: 656, startPoint y: 167, endPoint x: 636, endPoint y: 169, distance: 20.5
click at [636, 169] on div "PH Patient Name Prasad H K Claim No OC-26-1002-8... Claim Amount ₹68,200 Mode R…" at bounding box center [368, 314] width 598 height 326
copy span "161860"
click at [668, 34] on div at bounding box center [664, 34] width 10 height 10
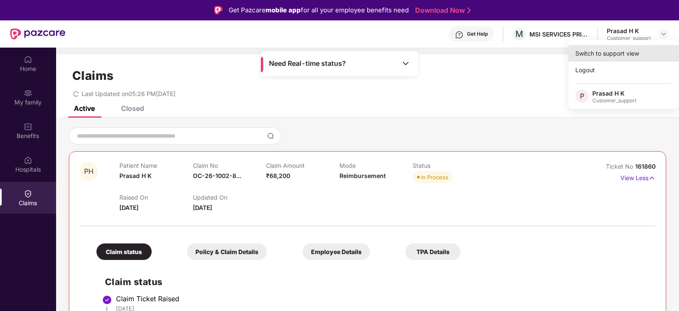
click at [630, 53] on div "Switch to support view" at bounding box center [624, 53] width 111 height 17
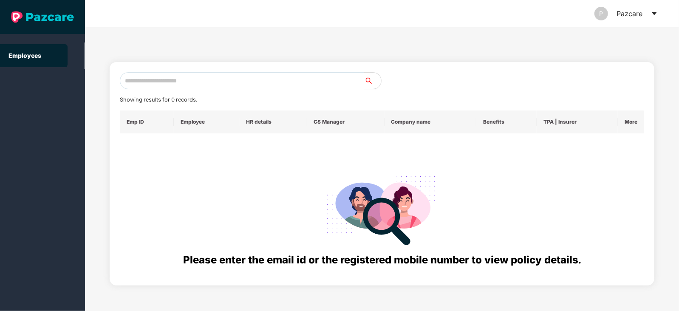
click at [158, 82] on input "text" at bounding box center [242, 80] width 244 height 17
paste input "**********"
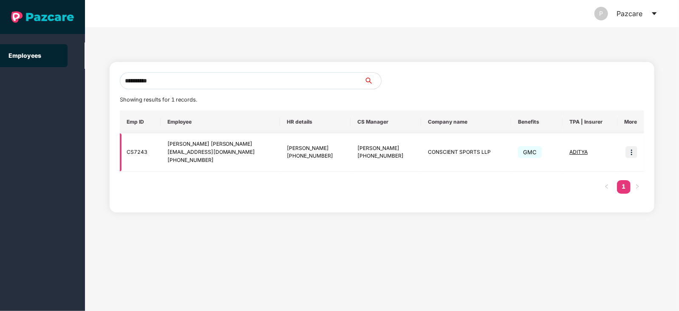
type input "**********"
click at [633, 154] on img at bounding box center [632, 152] width 12 height 12
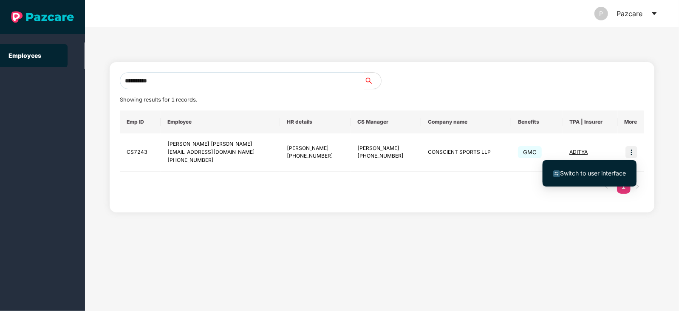
click at [598, 170] on span "Switch to user interface" at bounding box center [593, 173] width 66 height 7
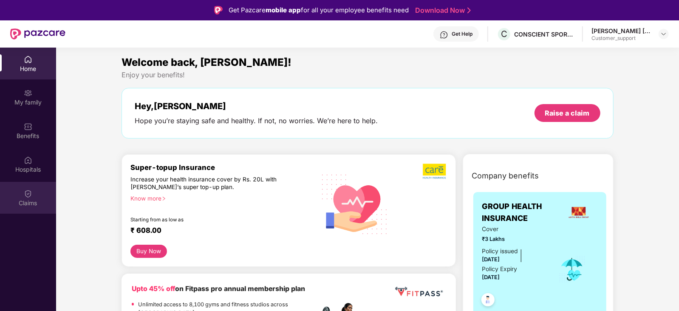
click at [30, 210] on div "Claims" at bounding box center [28, 198] width 56 height 32
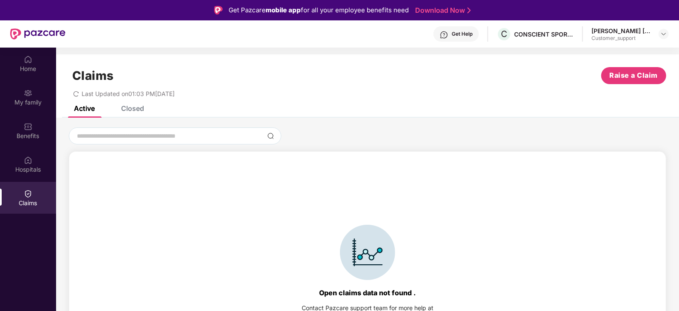
click at [133, 109] on div "Closed" at bounding box center [132, 108] width 23 height 9
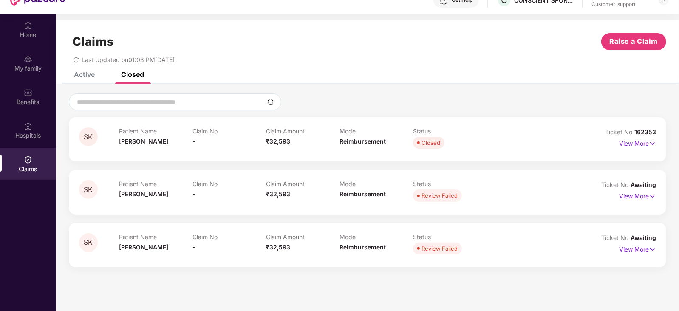
scroll to position [47, 0]
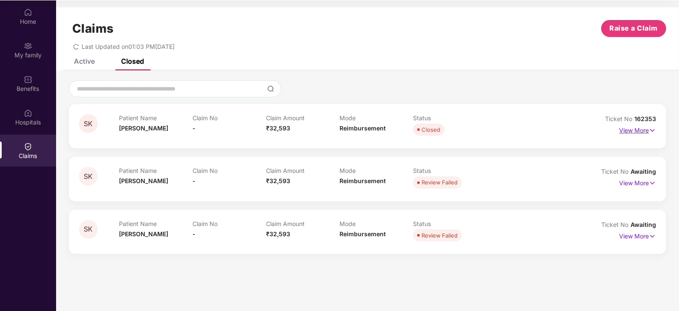
click at [647, 128] on p "View More" at bounding box center [637, 129] width 37 height 11
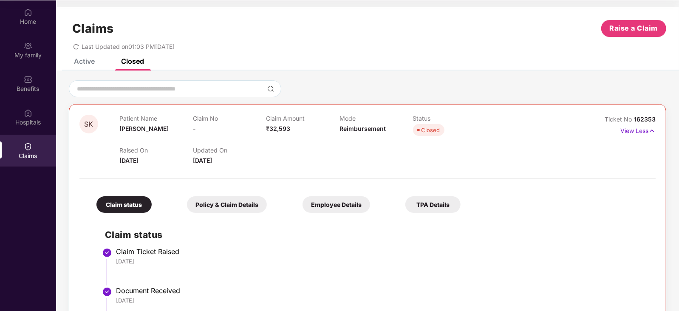
scroll to position [15, 0]
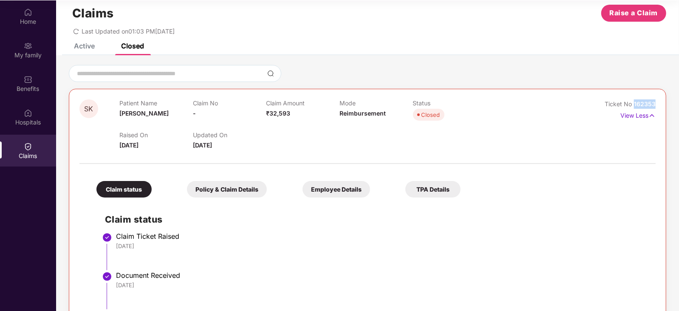
drag, startPoint x: 656, startPoint y: 103, endPoint x: 634, endPoint y: 104, distance: 21.7
click at [634, 104] on div "SK Patient Name [PERSON_NAME] Claim No - Claim Amount ₹32,593 Mode Reimbursemen…" at bounding box center [368, 236] width 598 height 295
copy span "162353"
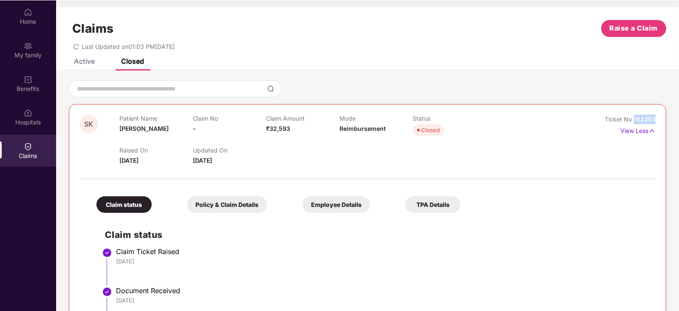
scroll to position [0, 0]
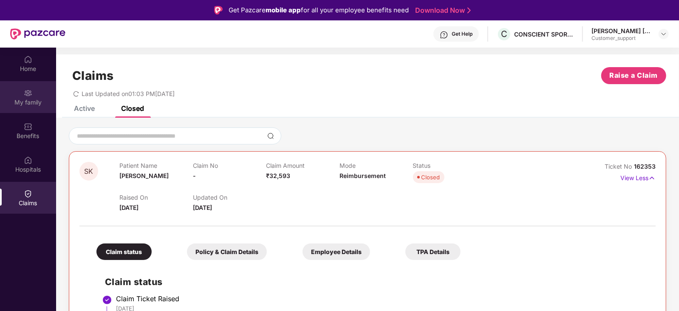
click at [36, 90] on div "My family" at bounding box center [28, 97] width 56 height 32
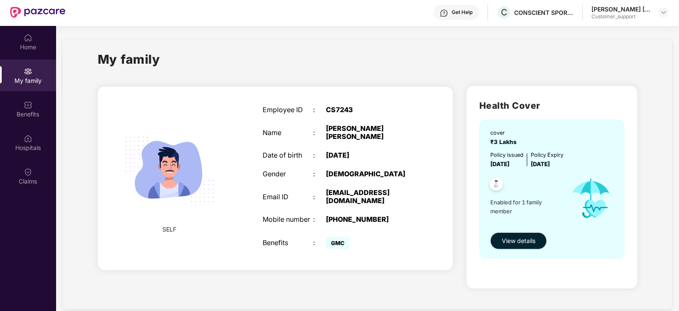
scroll to position [21, 0]
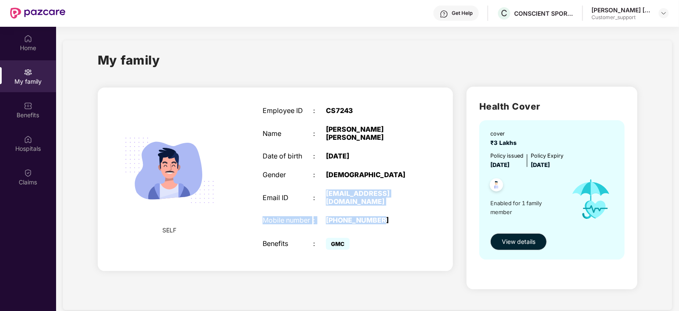
drag, startPoint x: 328, startPoint y: 192, endPoint x: 389, endPoint y: 206, distance: 62.4
click at [389, 206] on div "Employee ID : CS7243 Name : [PERSON_NAME] [PERSON_NAME] Date of birth : [DEMOGR…" at bounding box center [338, 179] width 169 height 166
